Goal: Transaction & Acquisition: Purchase product/service

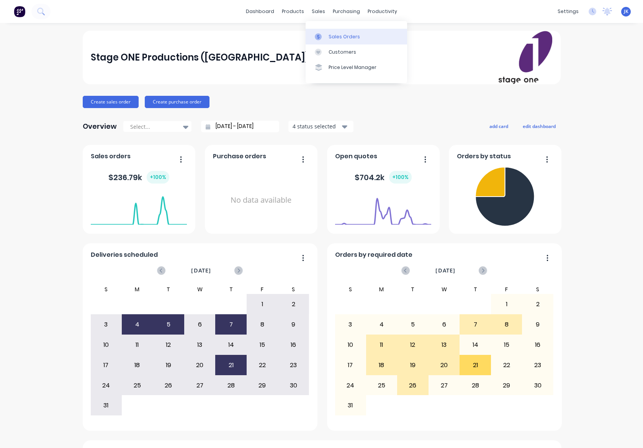
click at [341, 37] on div "Sales Orders" at bounding box center [344, 36] width 31 height 7
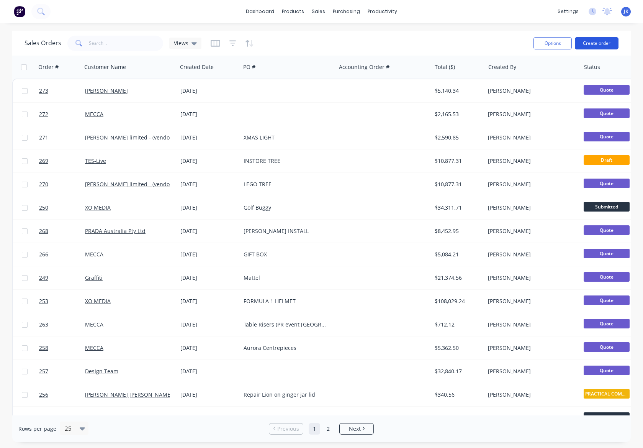
click at [597, 43] on button "Create order" at bounding box center [597, 43] width 44 height 12
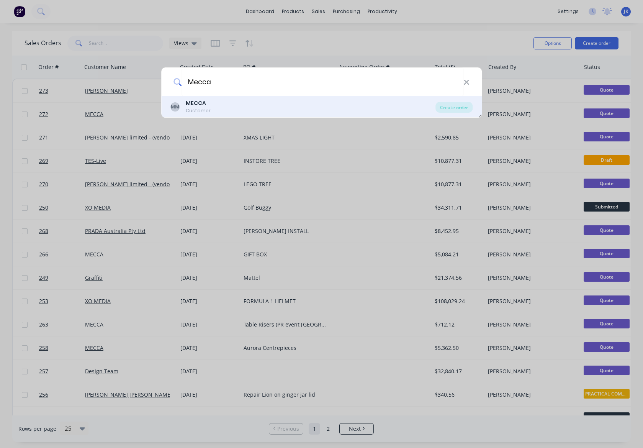
type input "Mecca"
click at [201, 108] on div "Customer" at bounding box center [198, 110] width 25 height 7
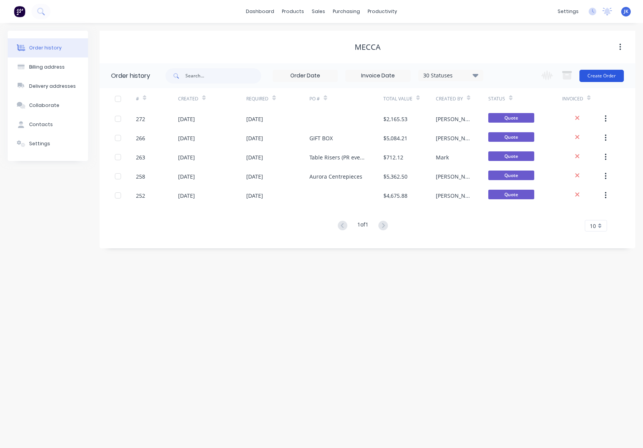
click at [593, 76] on button "Create Order" at bounding box center [602, 76] width 44 height 12
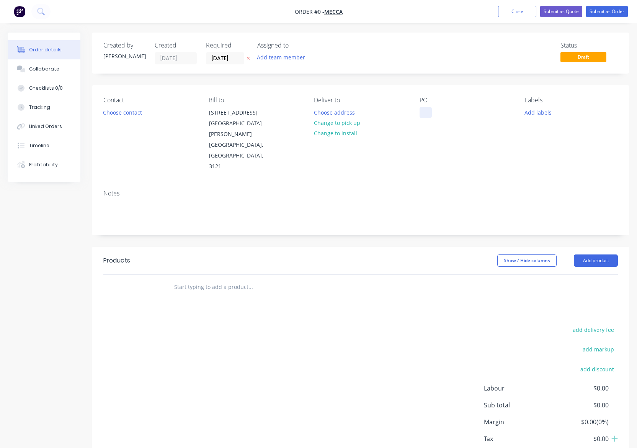
drag, startPoint x: 423, startPoint y: 113, endPoint x: 444, endPoint y: 103, distance: 23.0
click at [423, 113] on div at bounding box center [426, 112] width 12 height 11
click at [593, 228] on div "Creating draft order... Loading... Order details Collaborate Checklists 0/0 Tra…" at bounding box center [318, 264] width 637 height 463
click at [593, 254] on button "Add product" at bounding box center [596, 260] width 44 height 12
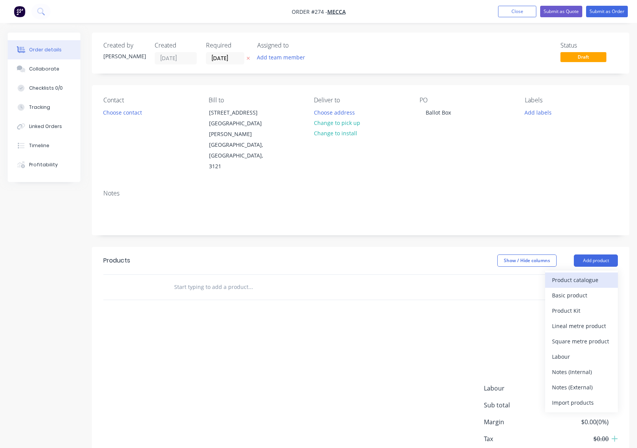
click at [565, 274] on div "Product catalogue" at bounding box center [581, 279] width 59 height 11
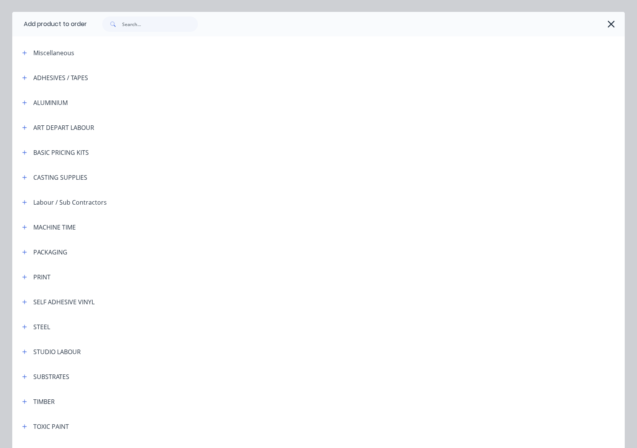
scroll to position [68, 0]
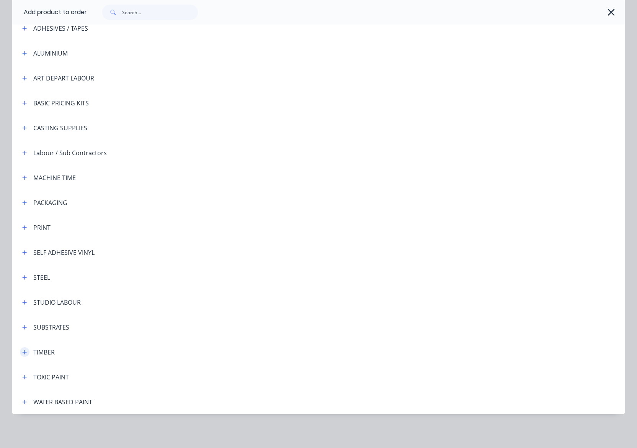
click at [23, 352] on icon "button" at bounding box center [25, 352] width 4 height 4
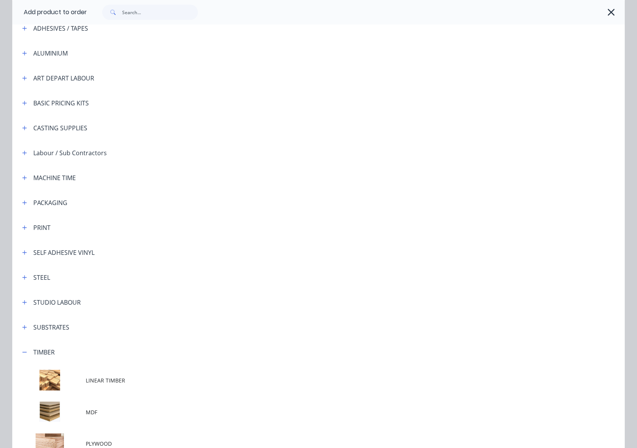
click at [74, 412] on td at bounding box center [49, 412] width 74 height 32
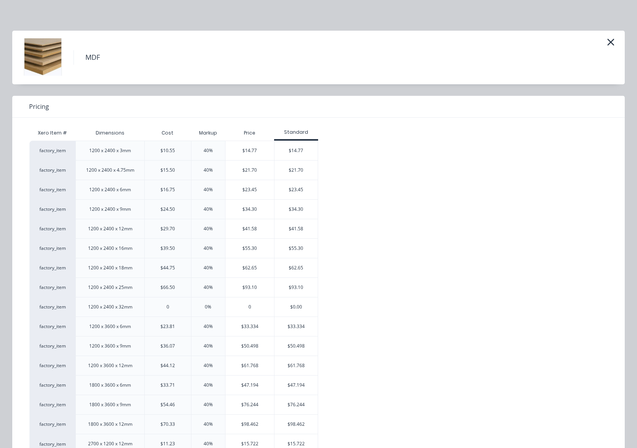
click at [244, 228] on div "$41.58" at bounding box center [250, 228] width 49 height 19
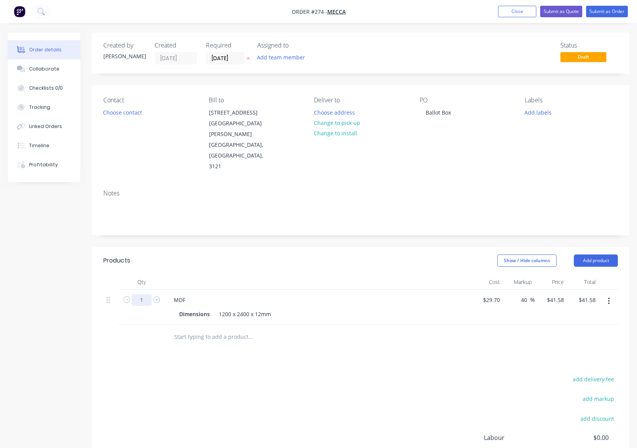
drag, startPoint x: 140, startPoint y: 267, endPoint x: 146, endPoint y: 267, distance: 6.1
click at [147, 294] on input "1" at bounding box center [142, 299] width 20 height 11
type input "0.5"
type input "$20.79"
click at [367, 294] on div "MDF" at bounding box center [318, 299] width 300 height 11
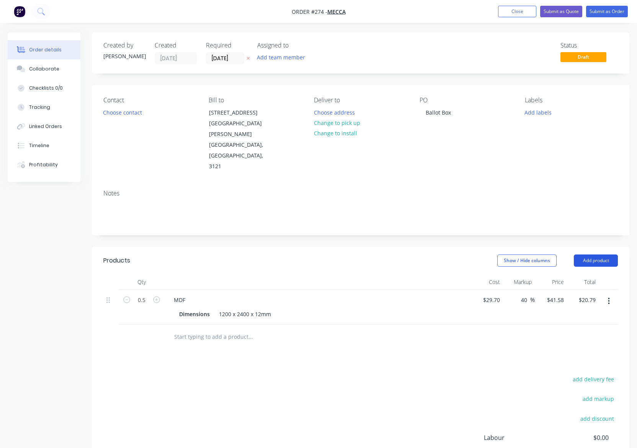
click at [599, 254] on button "Add product" at bounding box center [596, 260] width 44 height 12
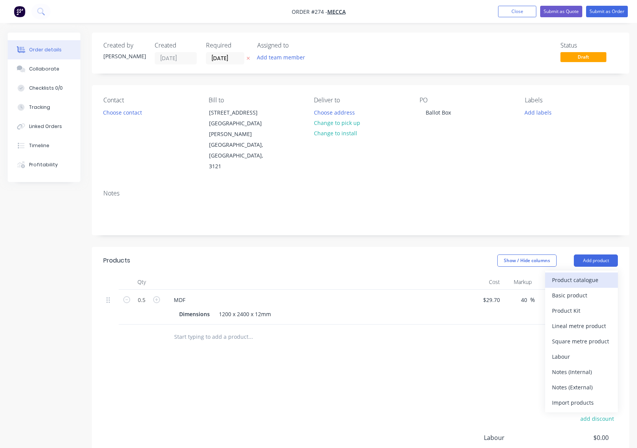
click at [580, 274] on div "Product catalogue" at bounding box center [581, 279] width 59 height 11
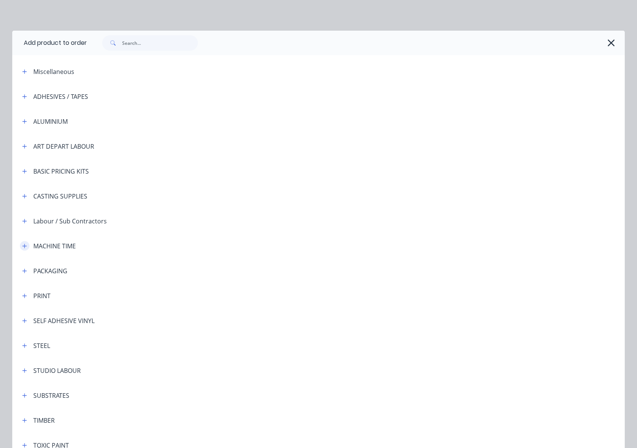
click at [22, 245] on icon "button" at bounding box center [24, 245] width 5 height 5
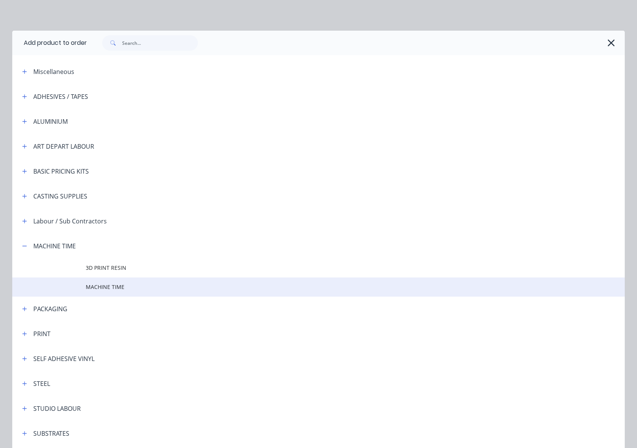
click at [101, 287] on span "MACHINE TIME" at bounding box center [301, 287] width 431 height 8
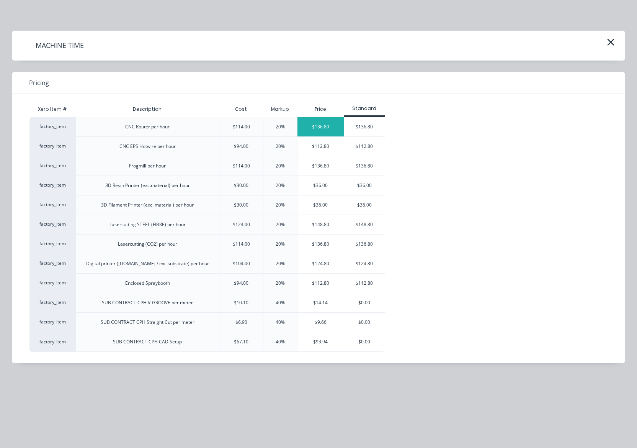
click at [328, 126] on div "$136.80" at bounding box center [321, 126] width 46 height 19
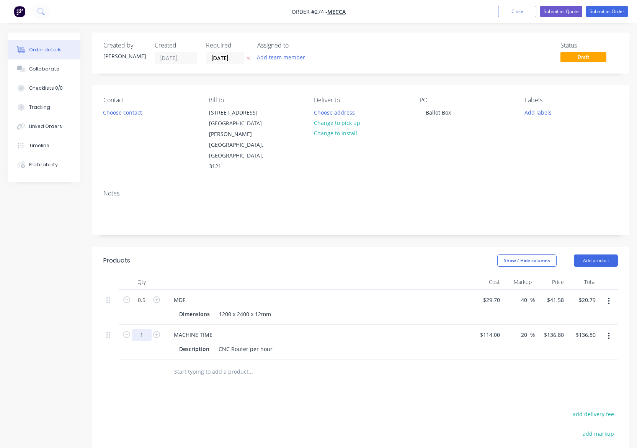
drag, startPoint x: 140, startPoint y: 302, endPoint x: 146, endPoint y: 301, distance: 6.2
click at [146, 301] on input "1" at bounding box center [142, 299] width 20 height 11
type input "0.2"
type input "$27.36"
click at [313, 359] on div "Products Show / Hide columns Add product Qty Cost Markup Price Total 0.5 MDF Di…" at bounding box center [361, 407] width 538 height 321
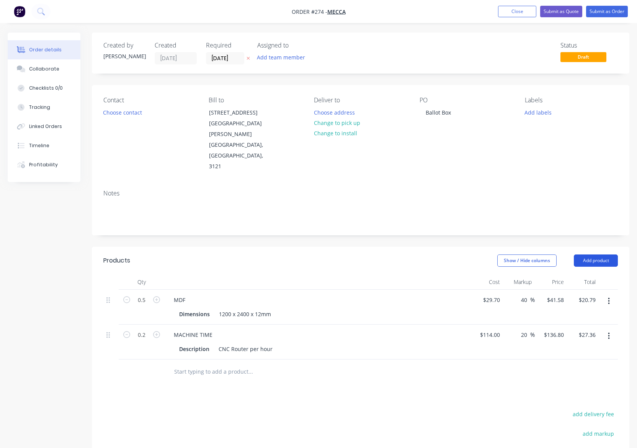
click at [598, 254] on button "Add product" at bounding box center [596, 260] width 44 height 12
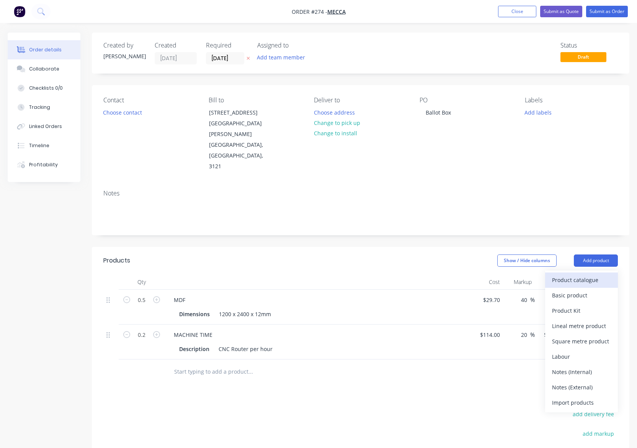
click at [573, 274] on div "Product catalogue" at bounding box center [581, 279] width 59 height 11
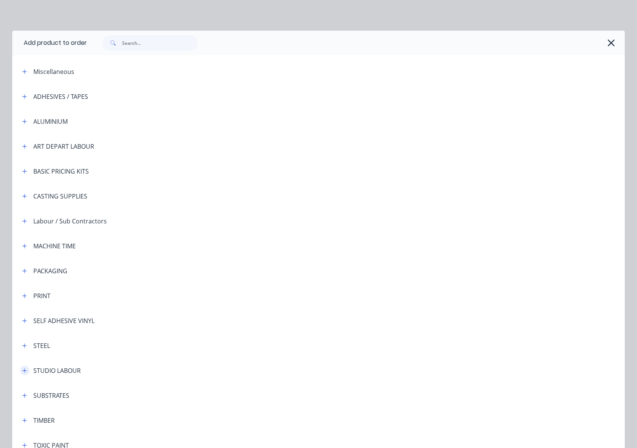
click at [23, 370] on icon "button" at bounding box center [25, 370] width 4 height 4
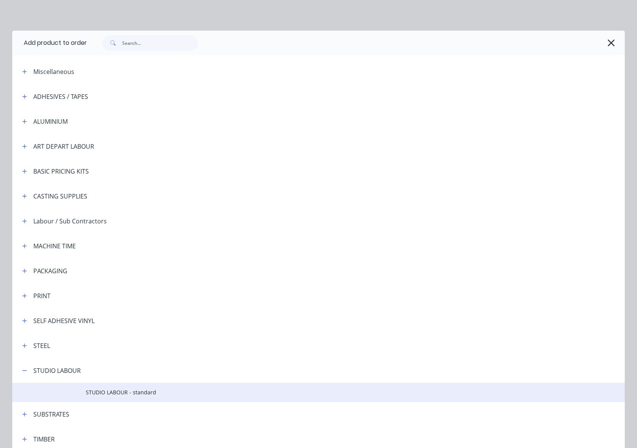
click at [108, 397] on td "STUDIO LABOUR - standard" at bounding box center [355, 392] width 539 height 19
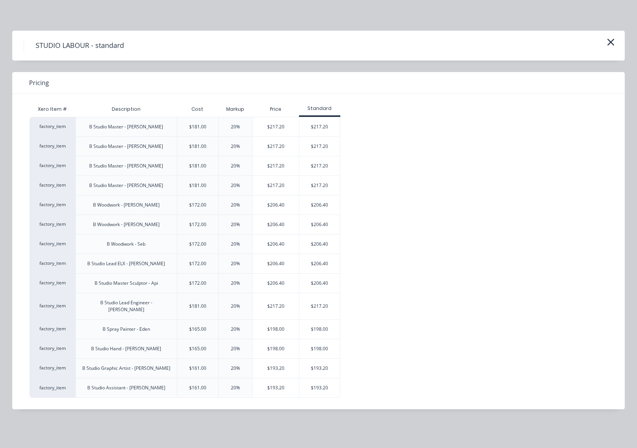
scroll to position [2, 0]
click at [273, 204] on div "$206.40" at bounding box center [276, 204] width 46 height 19
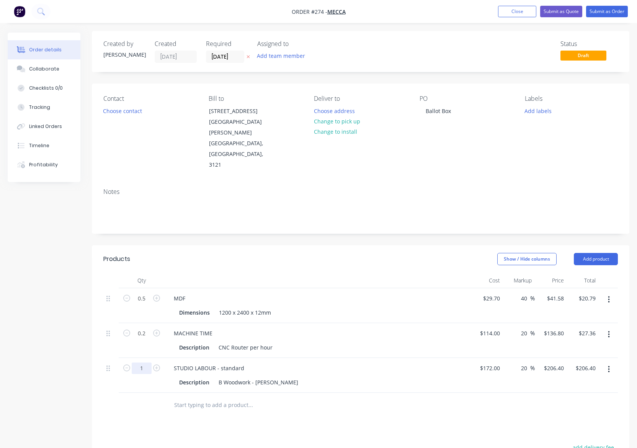
click at [144, 304] on input "1" at bounding box center [142, 298] width 20 height 11
type input "1.5"
type input "$309.60"
click at [371, 390] on div "Products Show / Hide columns Add product Qty Cost Markup Price Total 0.5 MDF Di…" at bounding box center [361, 423] width 538 height 356
click at [604, 253] on button "Add product" at bounding box center [596, 259] width 44 height 12
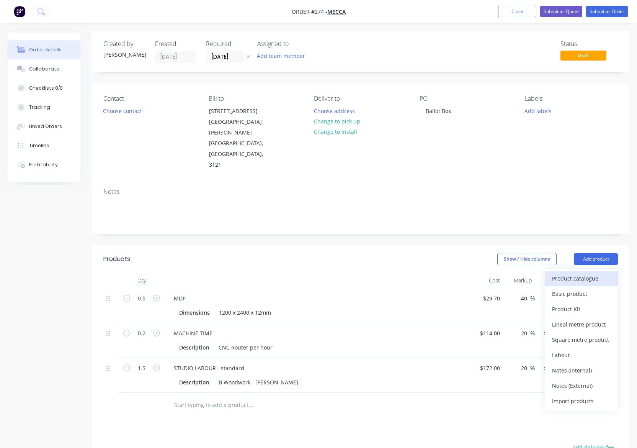
click at [573, 273] on div "Product catalogue" at bounding box center [581, 278] width 59 height 11
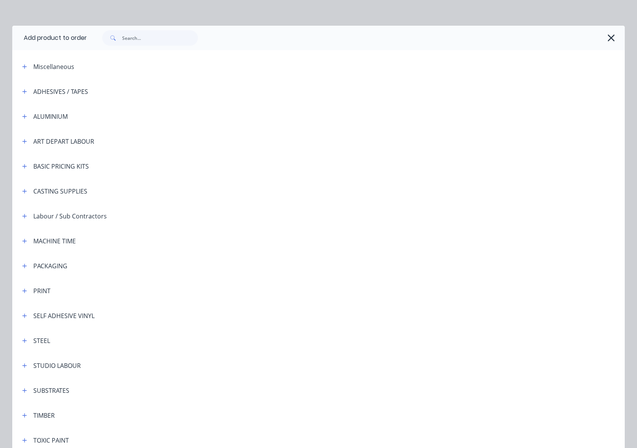
scroll to position [7, 0]
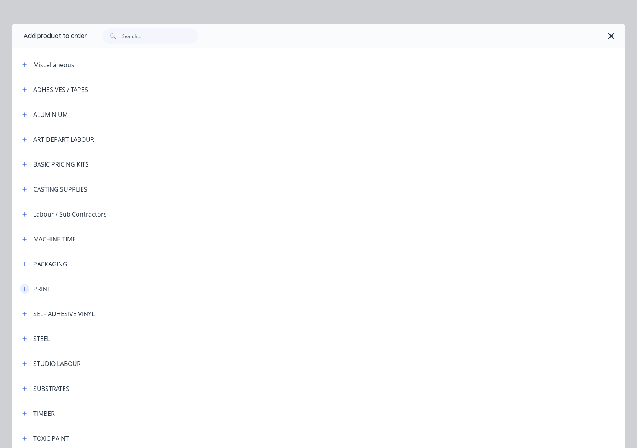
click at [23, 288] on icon "button" at bounding box center [24, 288] width 5 height 5
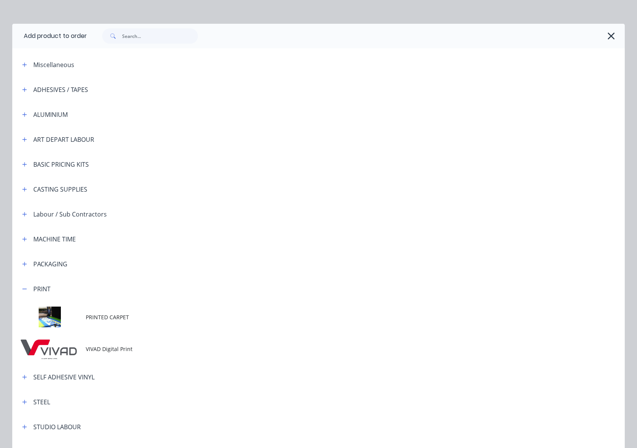
click at [95, 350] on span "VIVAD Digital Print" at bounding box center [301, 349] width 431 height 8
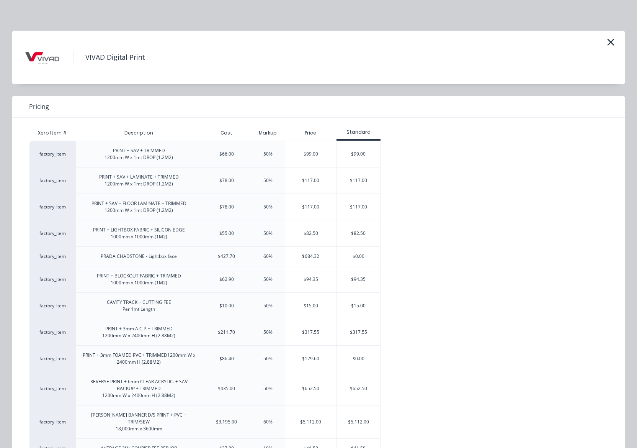
click at [310, 181] on div "$117.00" at bounding box center [310, 180] width 51 height 26
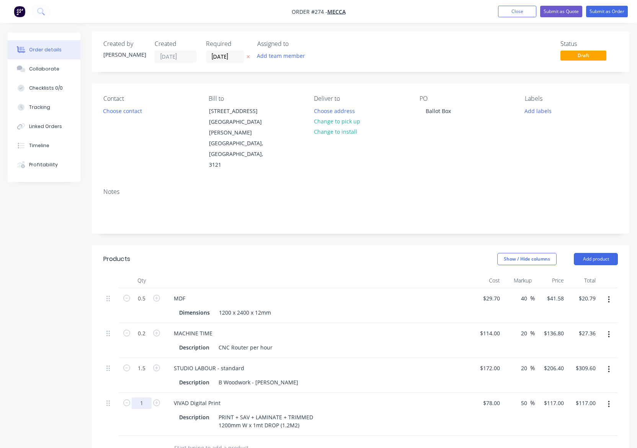
click at [144, 304] on input "1" at bounding box center [142, 298] width 20 height 11
type input "1.5"
type input "$175.50"
click at [324, 397] on div "VIVAD Digital Print" at bounding box center [318, 402] width 300 height 11
click at [599, 253] on button "Add product" at bounding box center [596, 259] width 44 height 12
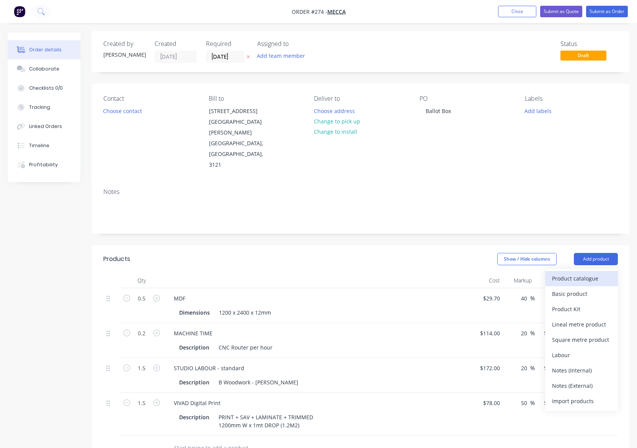
click at [572, 273] on div "Product catalogue" at bounding box center [581, 278] width 59 height 11
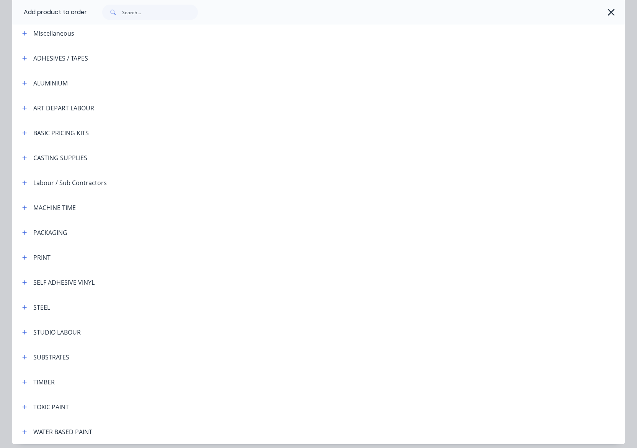
scroll to position [68, 0]
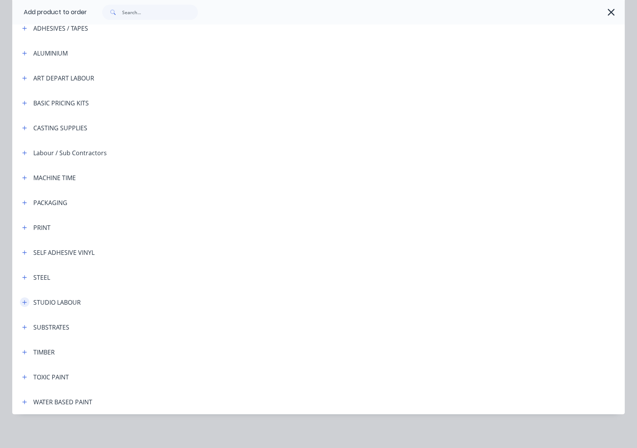
click at [23, 301] on icon "button" at bounding box center [24, 302] width 5 height 5
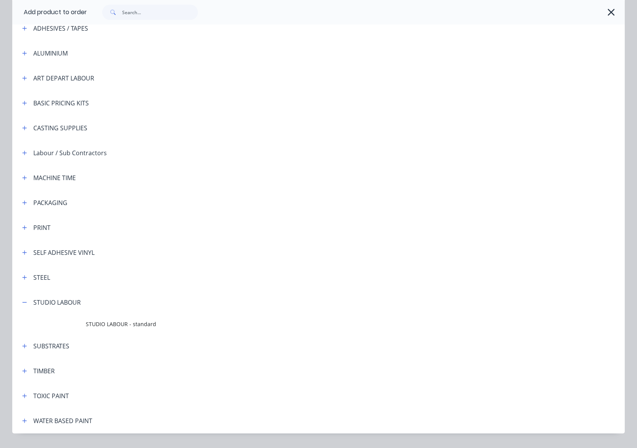
click at [82, 326] on td at bounding box center [49, 324] width 74 height 19
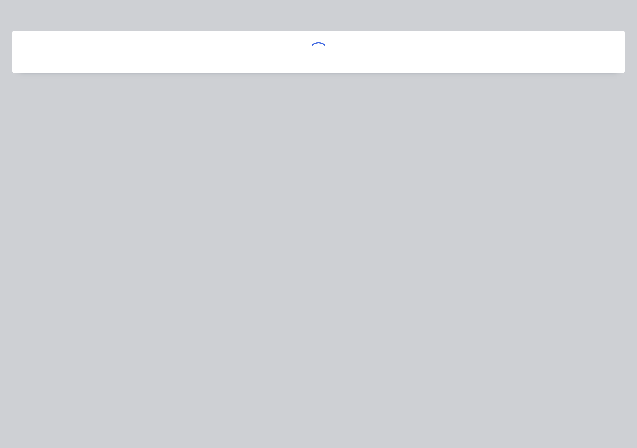
scroll to position [0, 0]
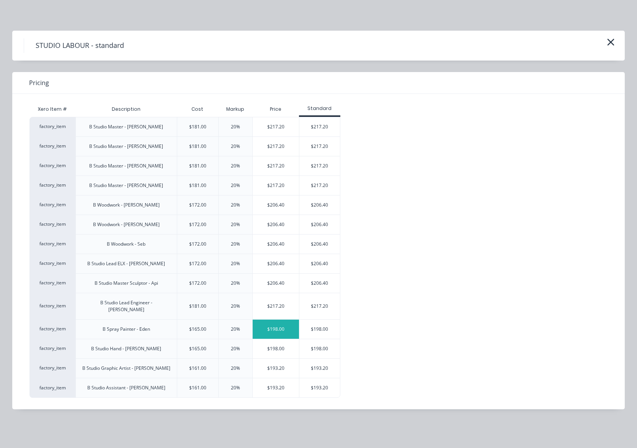
click at [274, 324] on div "$198.00" at bounding box center [276, 329] width 46 height 19
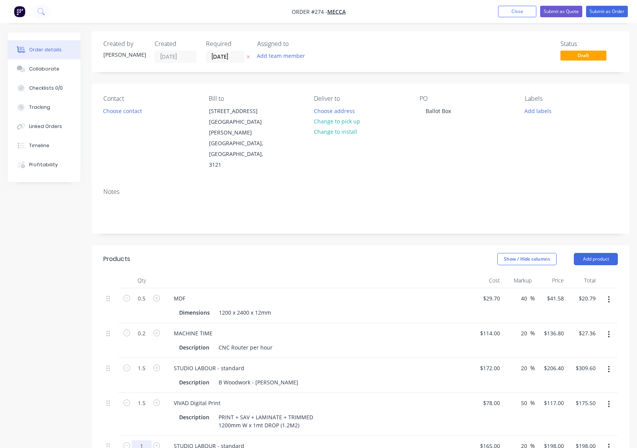
click at [144, 304] on input "1" at bounding box center [142, 298] width 20 height 11
type input "0.75"
type input "$148.50"
click at [427, 440] on div "STUDIO LABOUR - standard" at bounding box center [318, 445] width 300 height 11
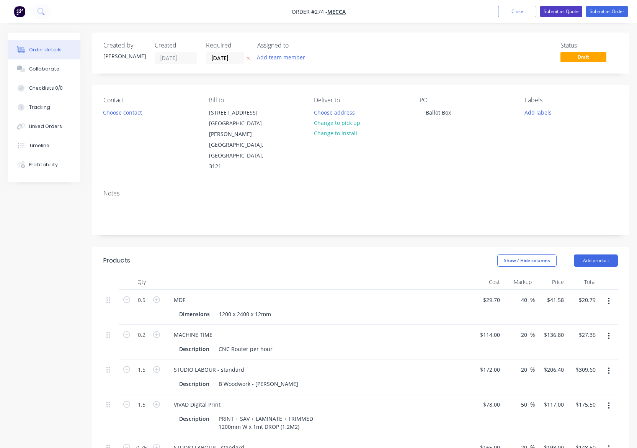
click at [562, 10] on button "Submit as Quote" at bounding box center [562, 11] width 42 height 11
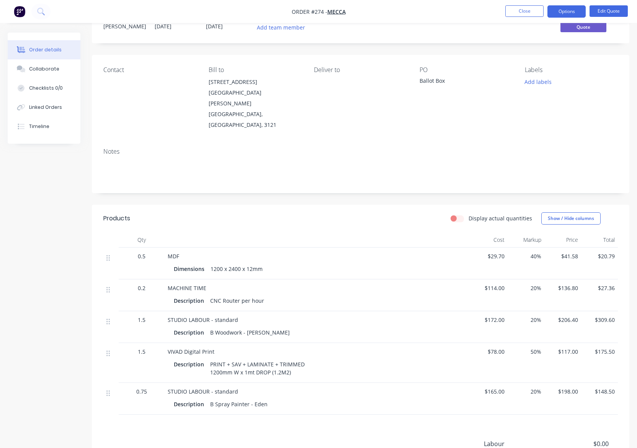
scroll to position [104, 0]
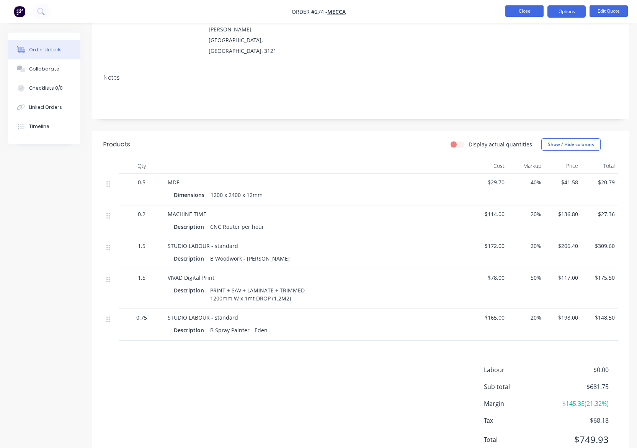
click at [533, 11] on button "Close" at bounding box center [525, 10] width 38 height 11
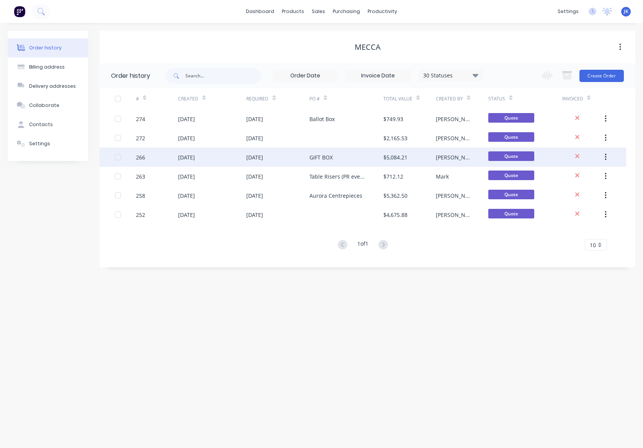
click at [260, 156] on div "[DATE]" at bounding box center [254, 157] width 17 height 8
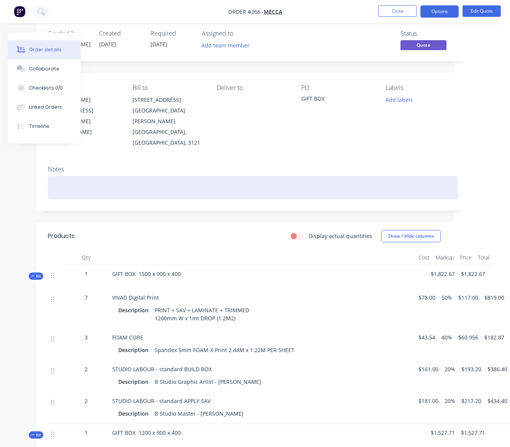
scroll to position [0, 56]
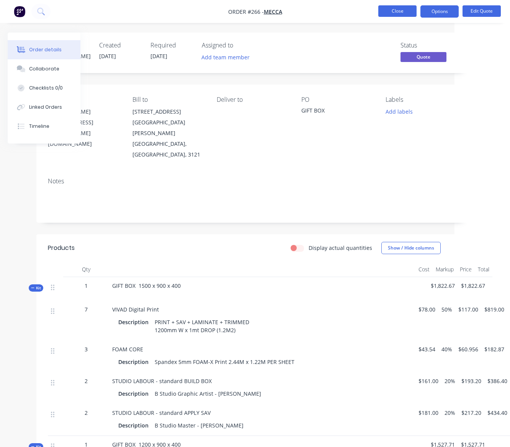
click at [397, 10] on button "Close" at bounding box center [397, 10] width 38 height 11
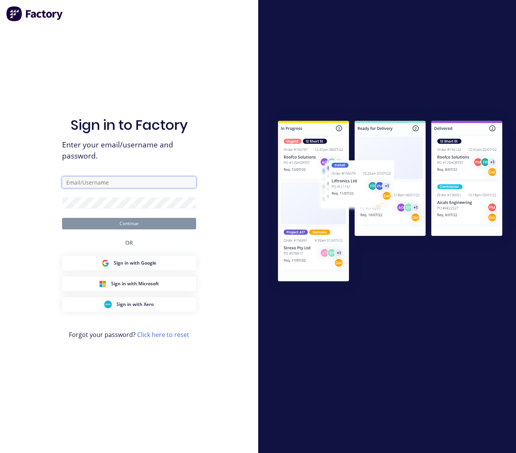
type input "[PERSON_NAME][EMAIL_ADDRESS][DOMAIN_NAME]"
click at [123, 225] on button "Continue" at bounding box center [129, 223] width 134 height 11
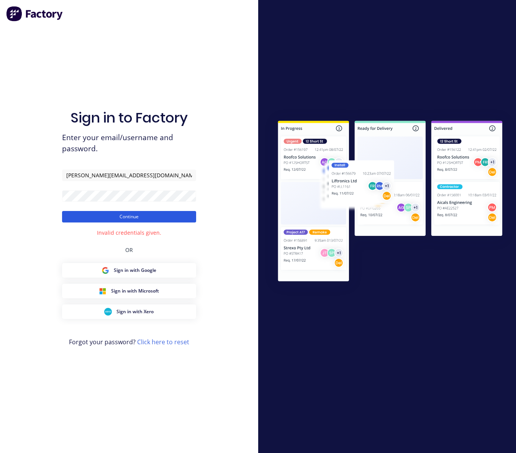
click at [129, 216] on button "Continue" at bounding box center [129, 216] width 134 height 11
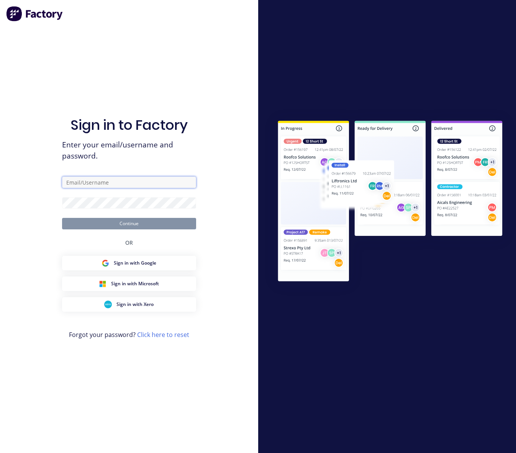
type input "[PERSON_NAME][EMAIL_ADDRESS][DOMAIN_NAME]"
click at [128, 226] on button "Continue" at bounding box center [129, 223] width 134 height 11
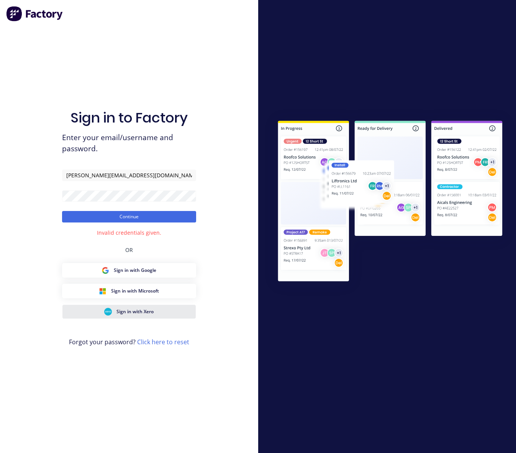
click at [136, 313] on span "Sign in with Xero" at bounding box center [134, 311] width 37 height 7
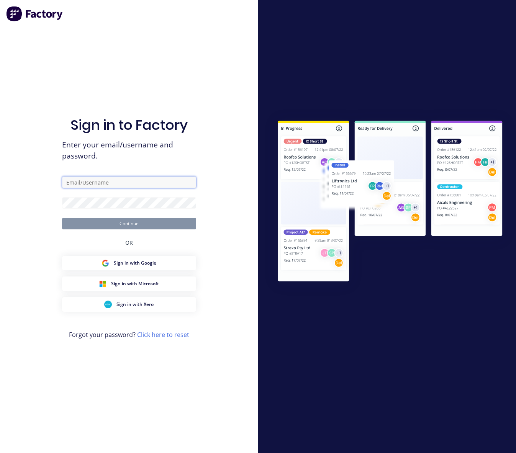
type input "[PERSON_NAME][EMAIL_ADDRESS][DOMAIN_NAME]"
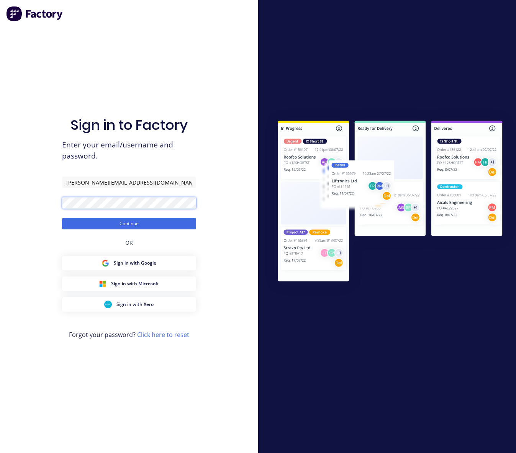
click at [51, 200] on div "Sign in to Factory Enter your email/username and password. john@stage1.com.au C…" at bounding box center [129, 226] width 258 height 453
drag, startPoint x: 202, startPoint y: 357, endPoint x: 203, endPoint y: 362, distance: 5.0
click at [203, 362] on div "Sign in to Factory Enter your email/username and password. john@stage1.com.au C…" at bounding box center [129, 226] width 258 height 453
click at [167, 333] on link "Click here to reset" at bounding box center [163, 335] width 52 height 8
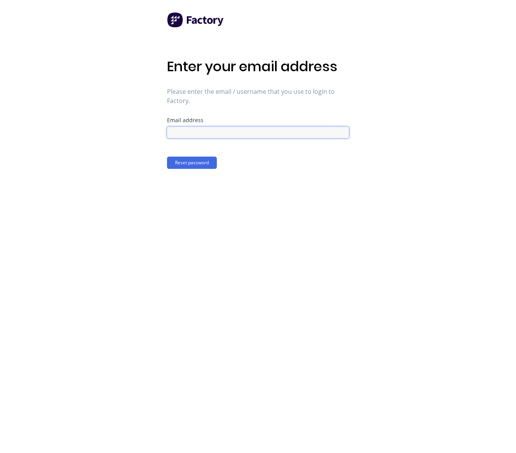
click at [177, 132] on input at bounding box center [258, 132] width 182 height 11
type input "[PERSON_NAME][EMAIL_ADDRESS][DOMAIN_NAME]"
click at [183, 162] on button "Reset password" at bounding box center [192, 163] width 50 height 12
